Goal: Task Accomplishment & Management: Manage account settings

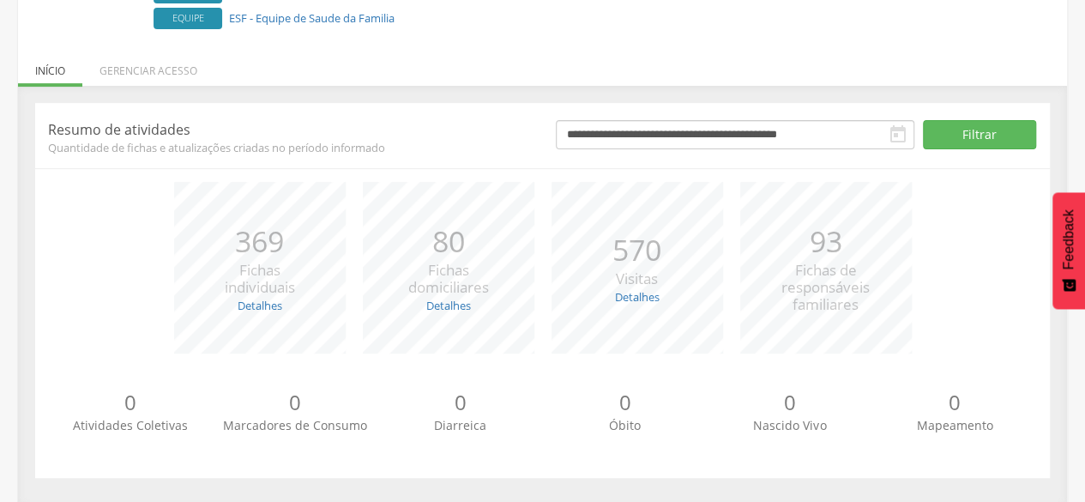
scroll to position [227, 0]
click at [154, 68] on li "Gerenciar acesso" at bounding box center [148, 65] width 132 height 40
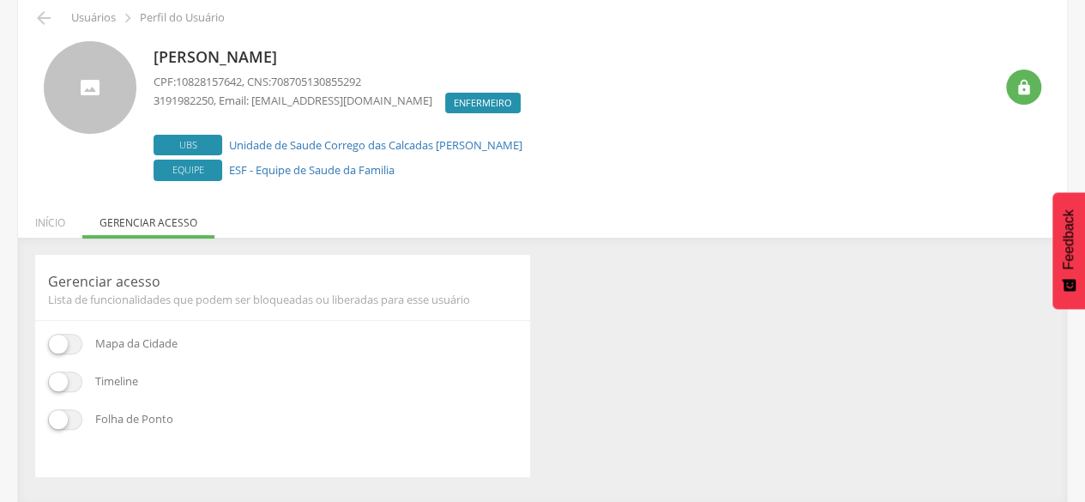
scroll to position [0, 0]
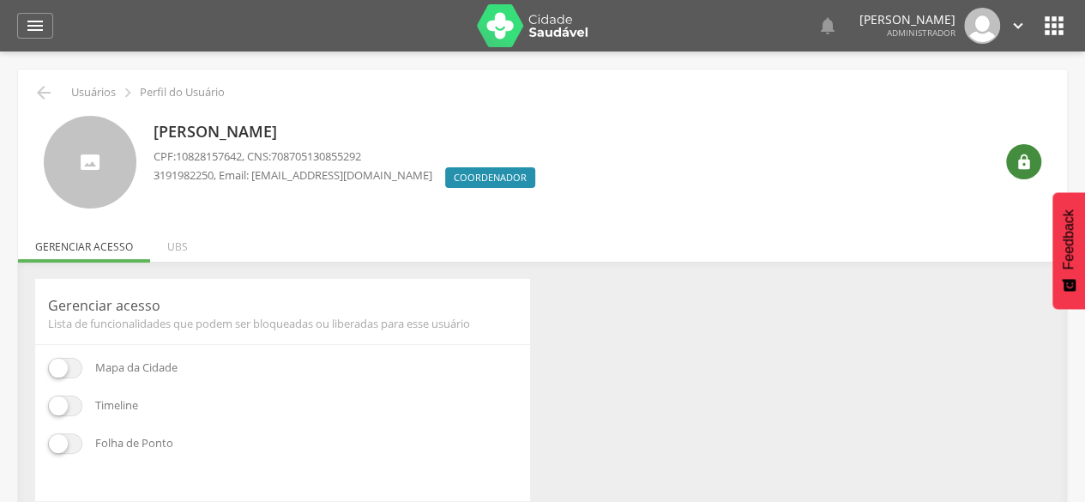
click at [1012, 159] on div "" at bounding box center [1023, 161] width 35 height 35
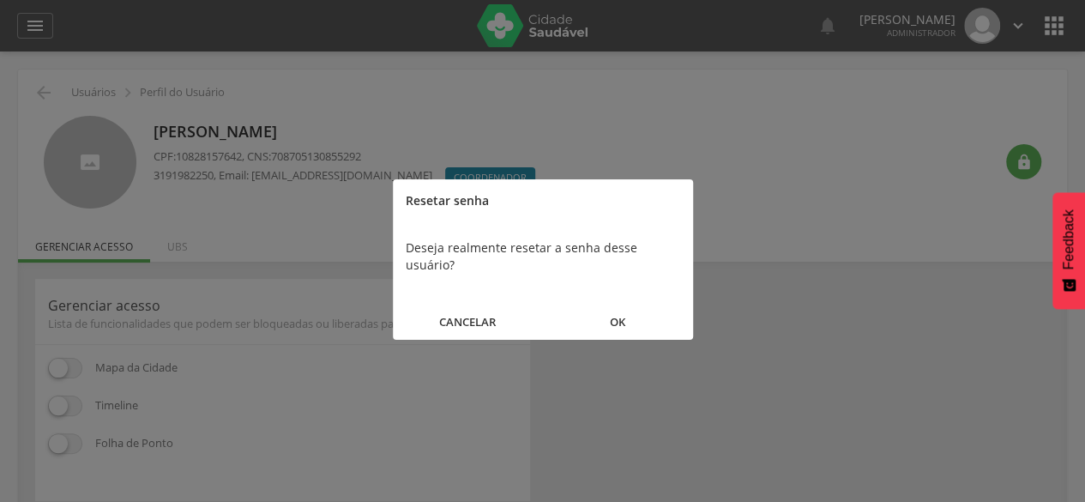
click at [614, 311] on button "OK" at bounding box center [618, 322] width 150 height 37
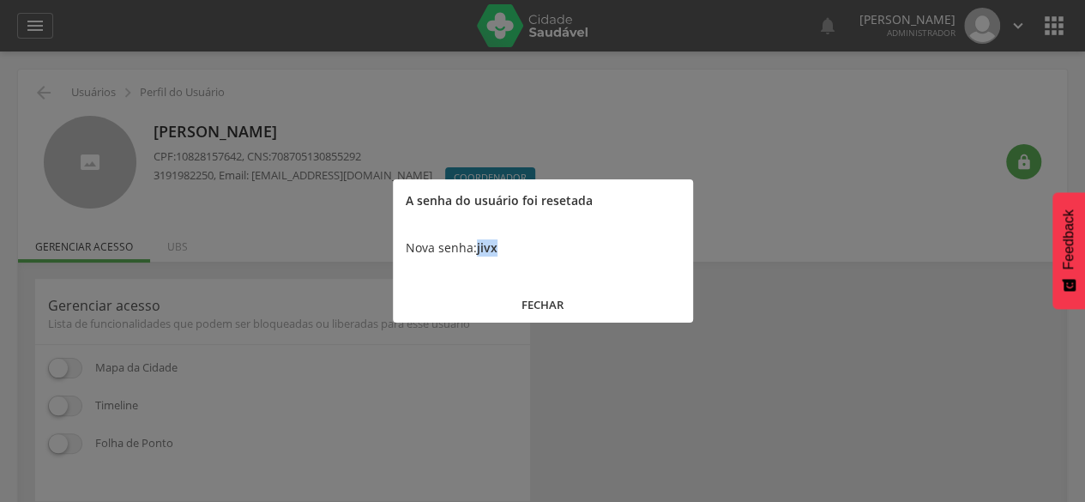
drag, startPoint x: 511, startPoint y: 256, endPoint x: 479, endPoint y: 256, distance: 32.6
click at [479, 256] on div "Nova senha: jivx" at bounding box center [543, 247] width 300 height 51
copy b "jivx"
click at [546, 292] on button "FECHAR" at bounding box center [543, 305] width 300 height 37
